Goal: Check status

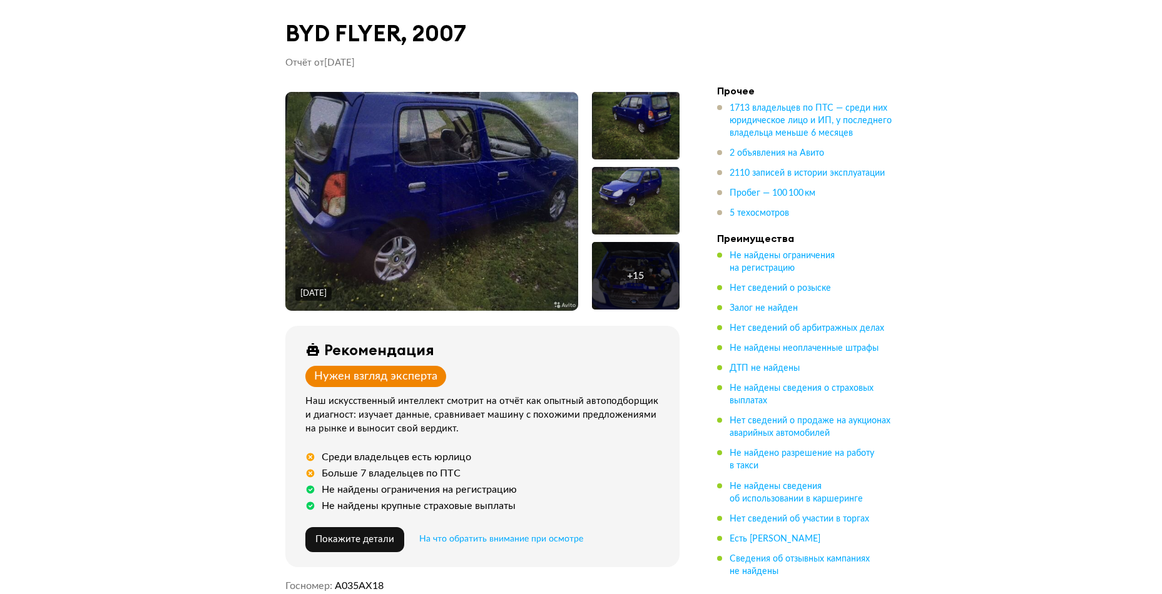
click at [479, 185] on img at bounding box center [431, 201] width 293 height 219
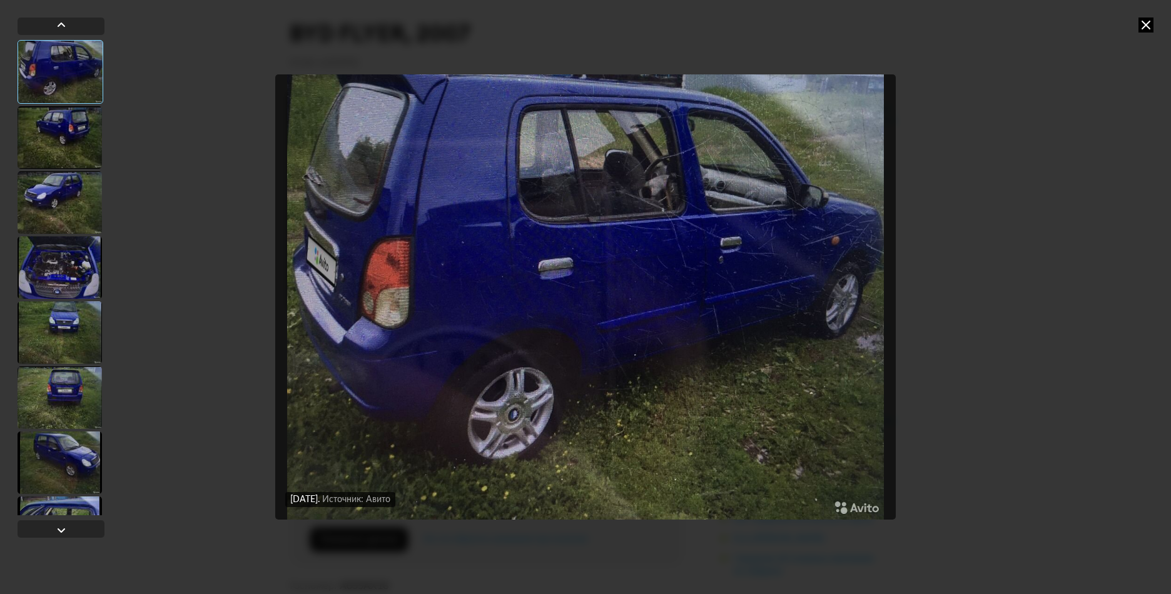
click at [64, 210] on div at bounding box center [60, 202] width 84 height 63
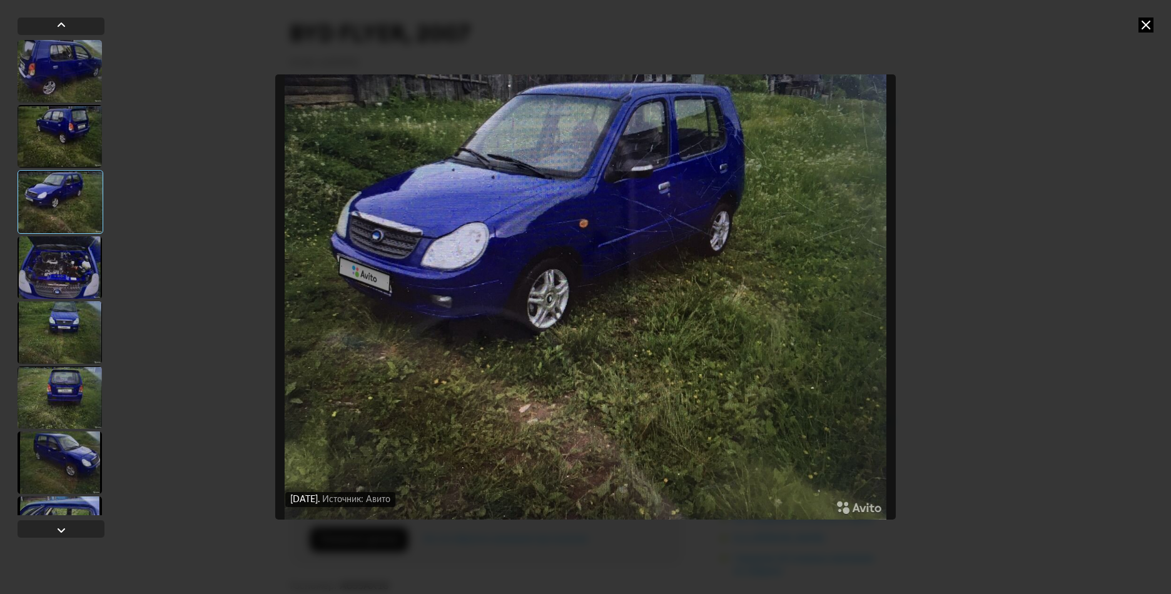
click at [98, 269] on div at bounding box center [60, 267] width 84 height 63
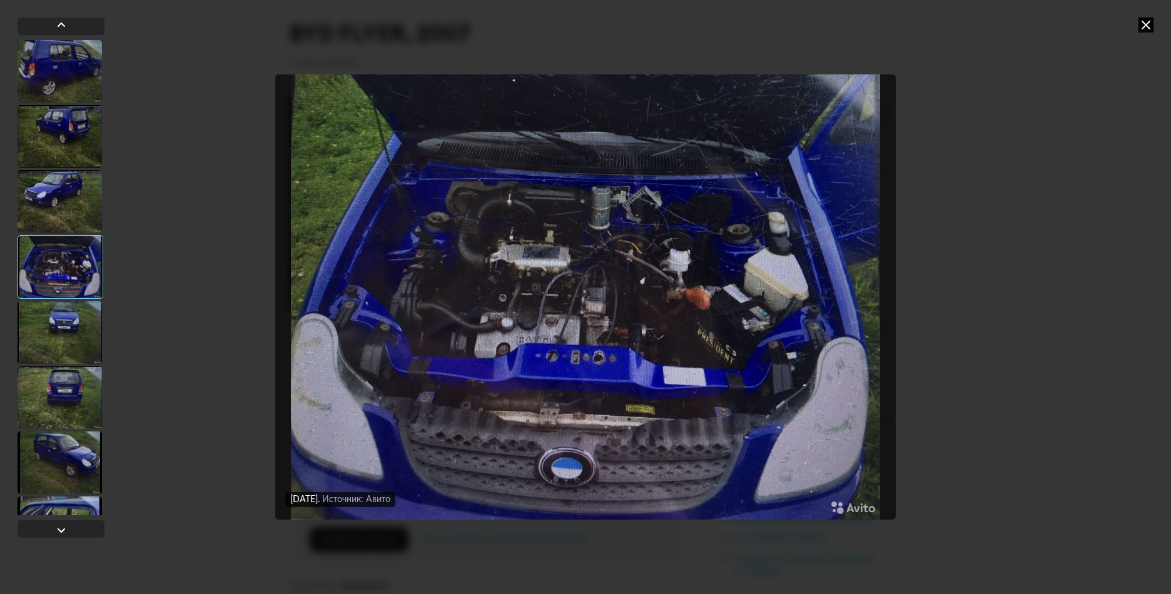
click at [1145, 31] on icon at bounding box center [1146, 25] width 15 height 15
